Goal: Check status: Check status

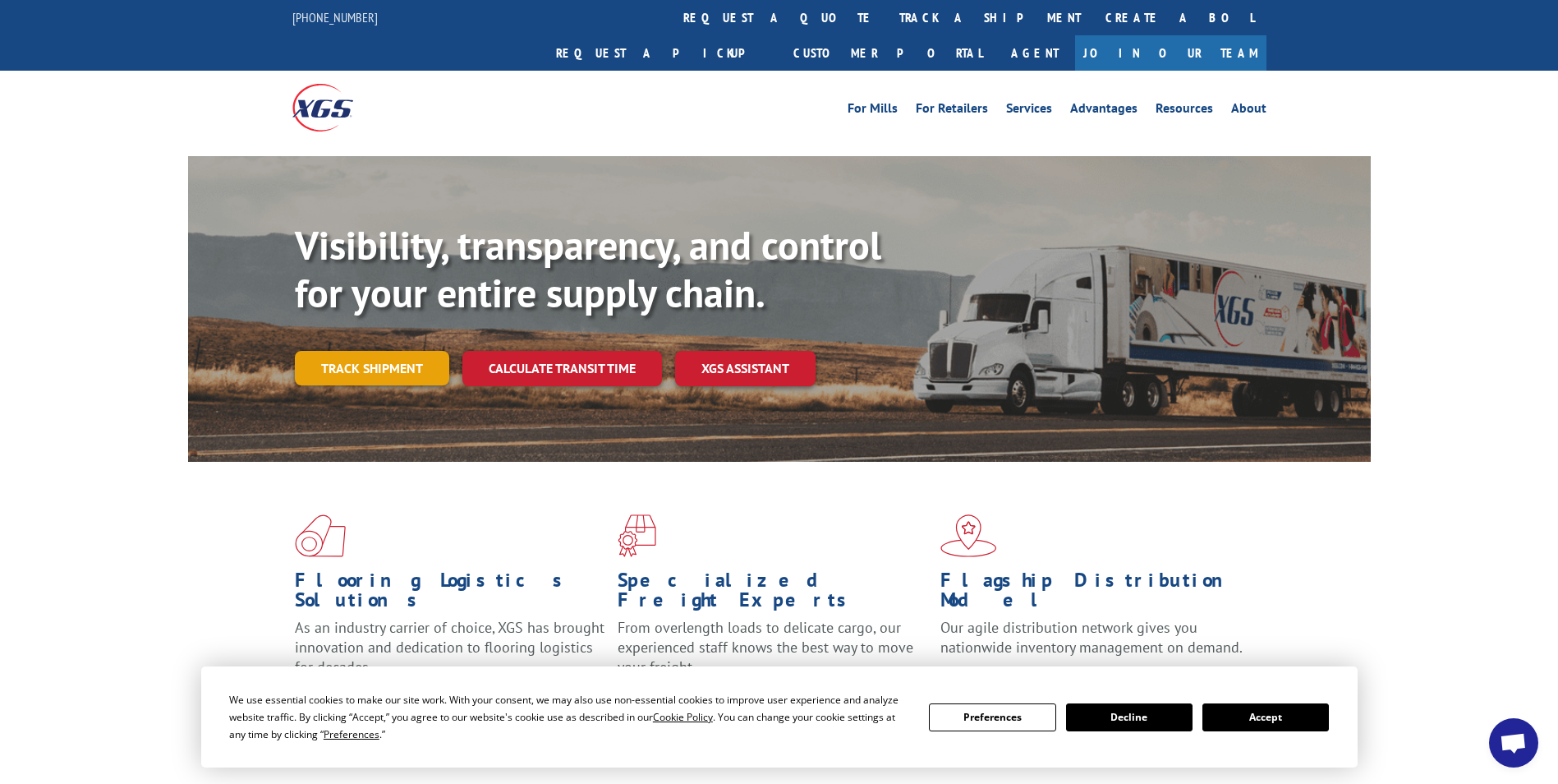
click at [342, 351] on link "Track shipment" at bounding box center [372, 368] width 154 height 35
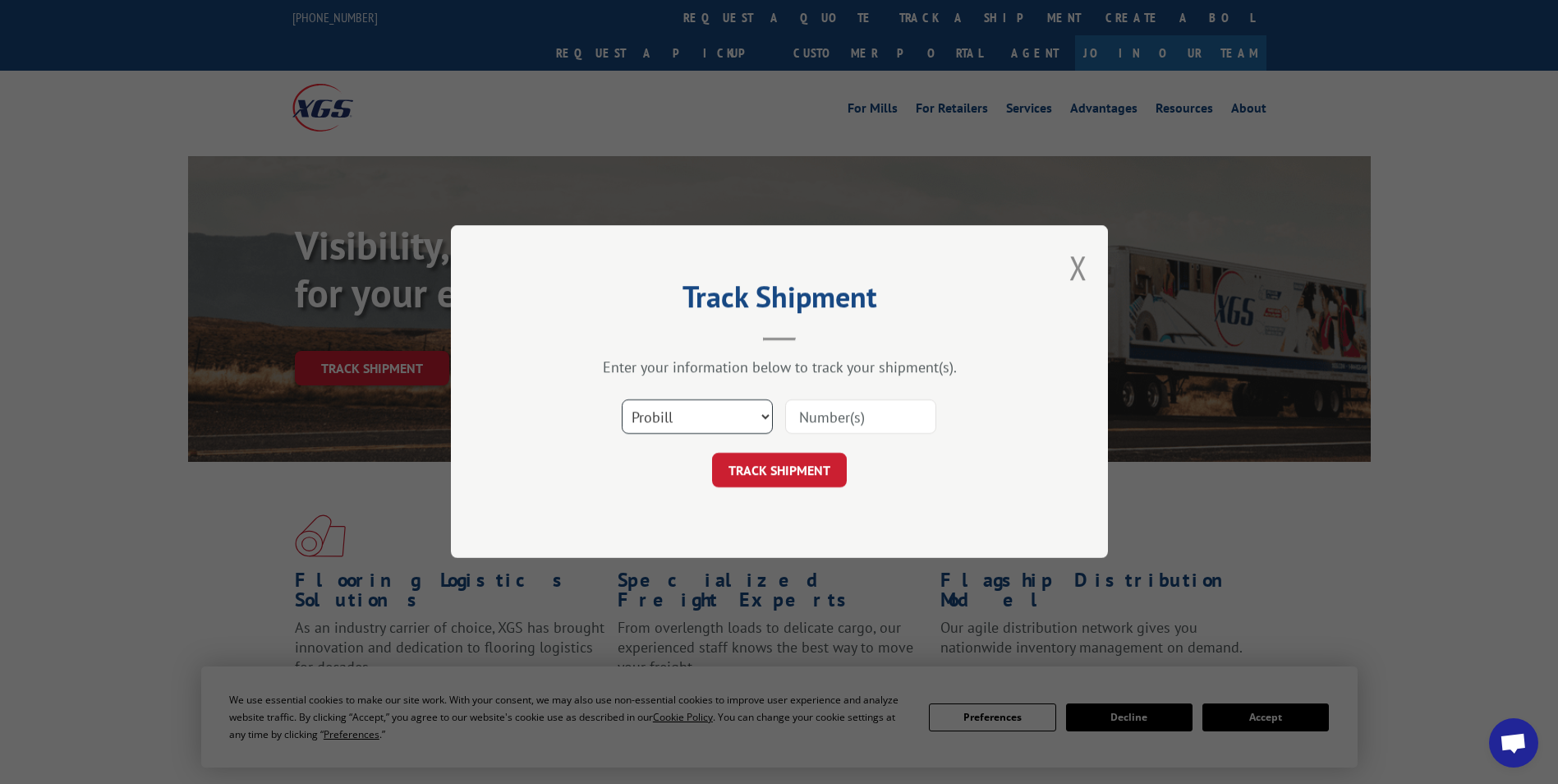
drag, startPoint x: 758, startPoint y: 410, endPoint x: 740, endPoint y: 435, distance: 30.8
click at [758, 411] on select "Select category... Probill BOL PO" at bounding box center [697, 418] width 151 height 35
select select "bol"
click at [622, 400] on select "Select category... Probill BOL PO" at bounding box center [697, 418] width 151 height 35
click at [837, 411] on input at bounding box center [860, 418] width 151 height 35
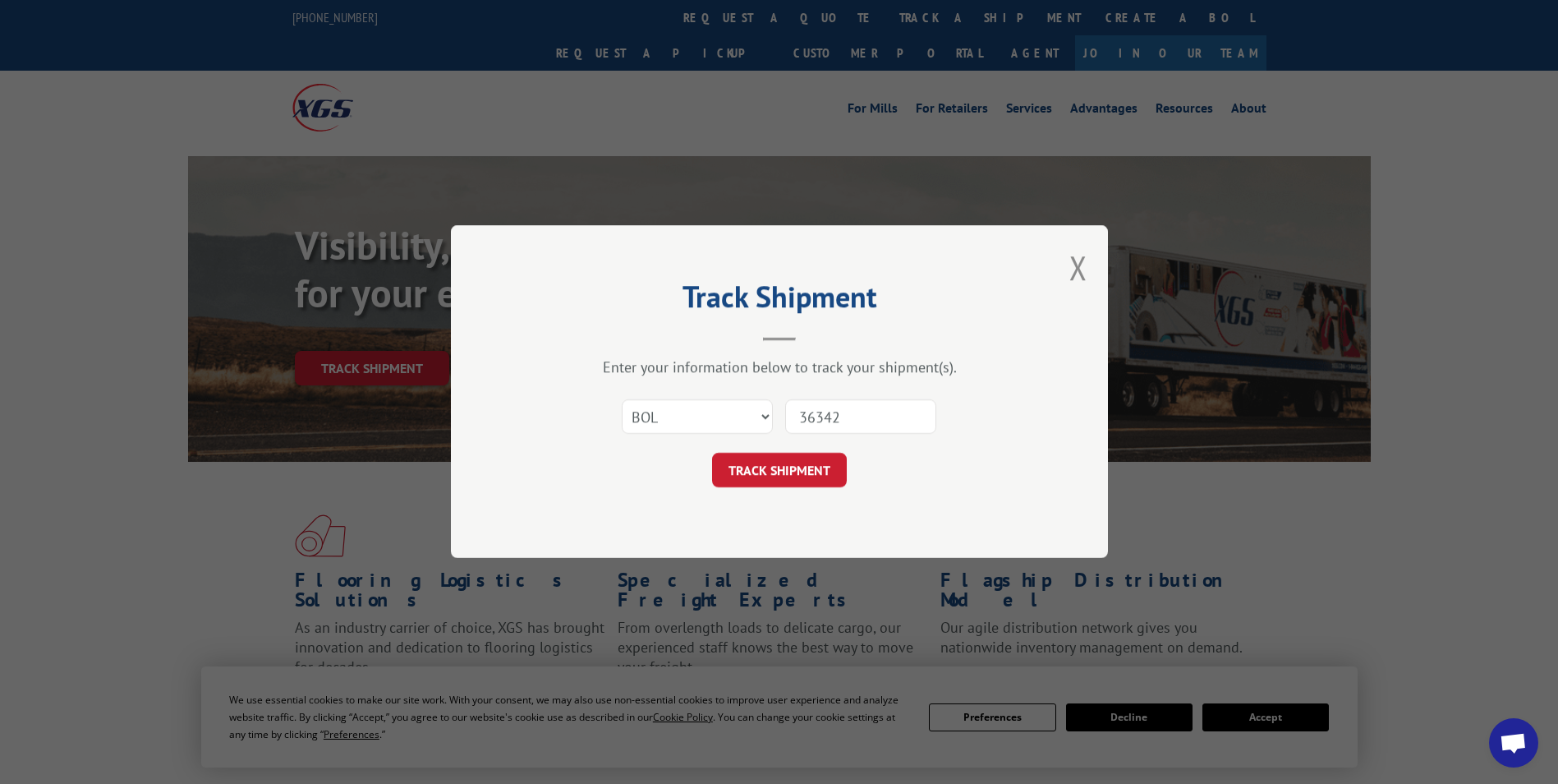
type input "363425"
click button "TRACK SHIPMENT" at bounding box center [779, 471] width 135 height 35
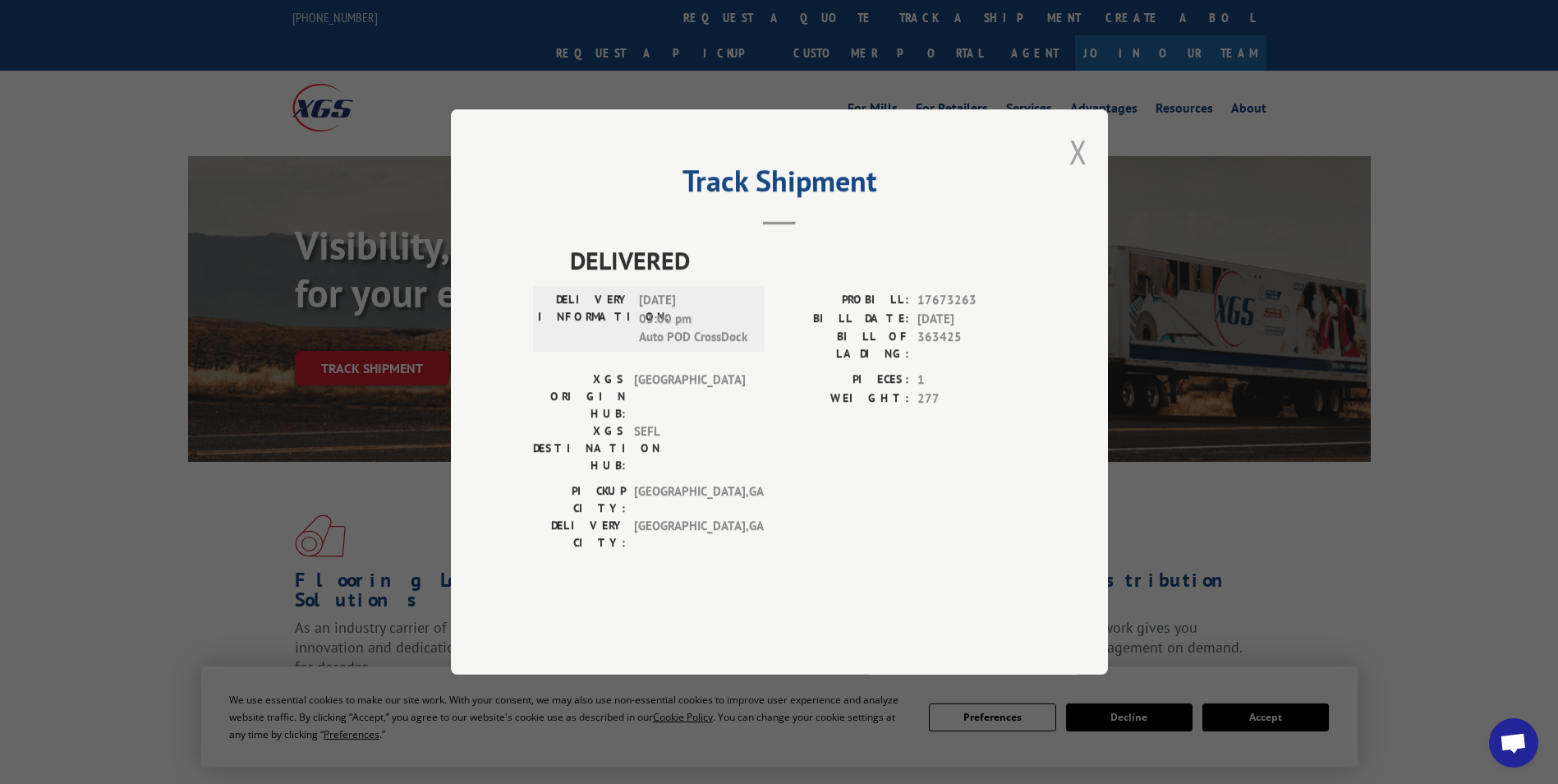
click at [1070, 174] on button "Close modal" at bounding box center [1079, 151] width 18 height 43
